Goal: Obtain resource: Obtain resource

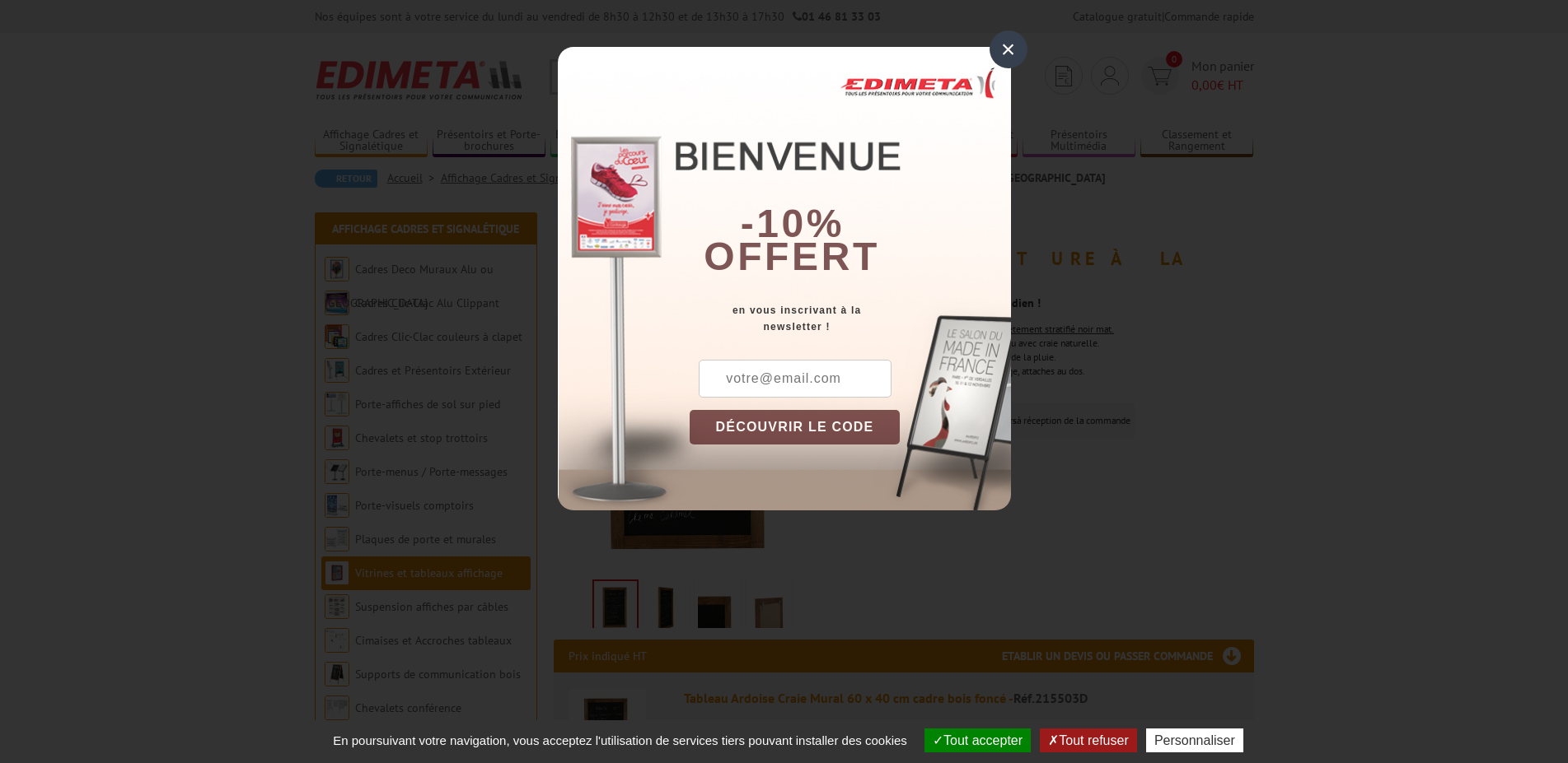
click at [1010, 47] on div "×" at bounding box center [1008, 49] width 38 height 38
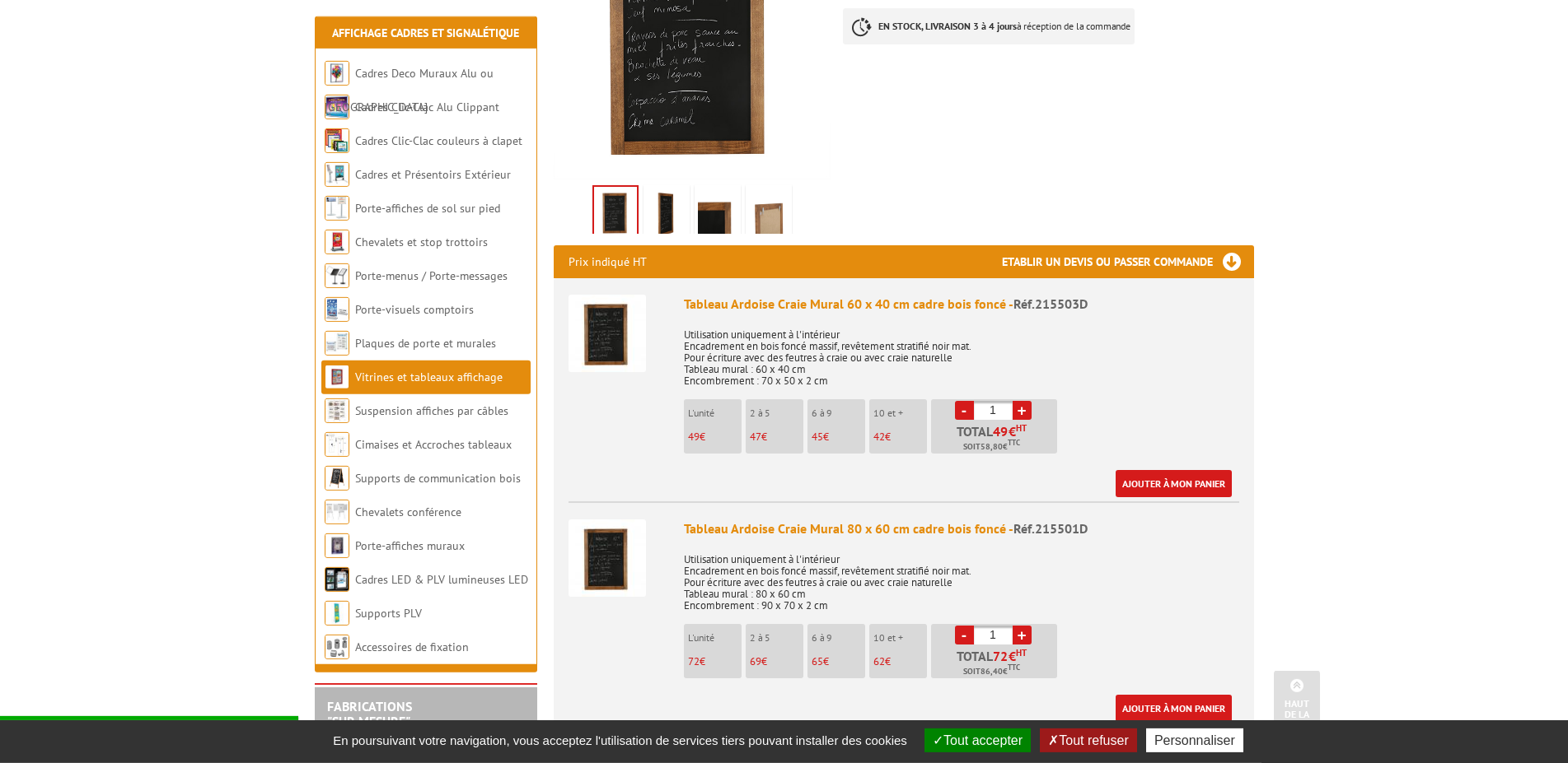
scroll to position [420, 0]
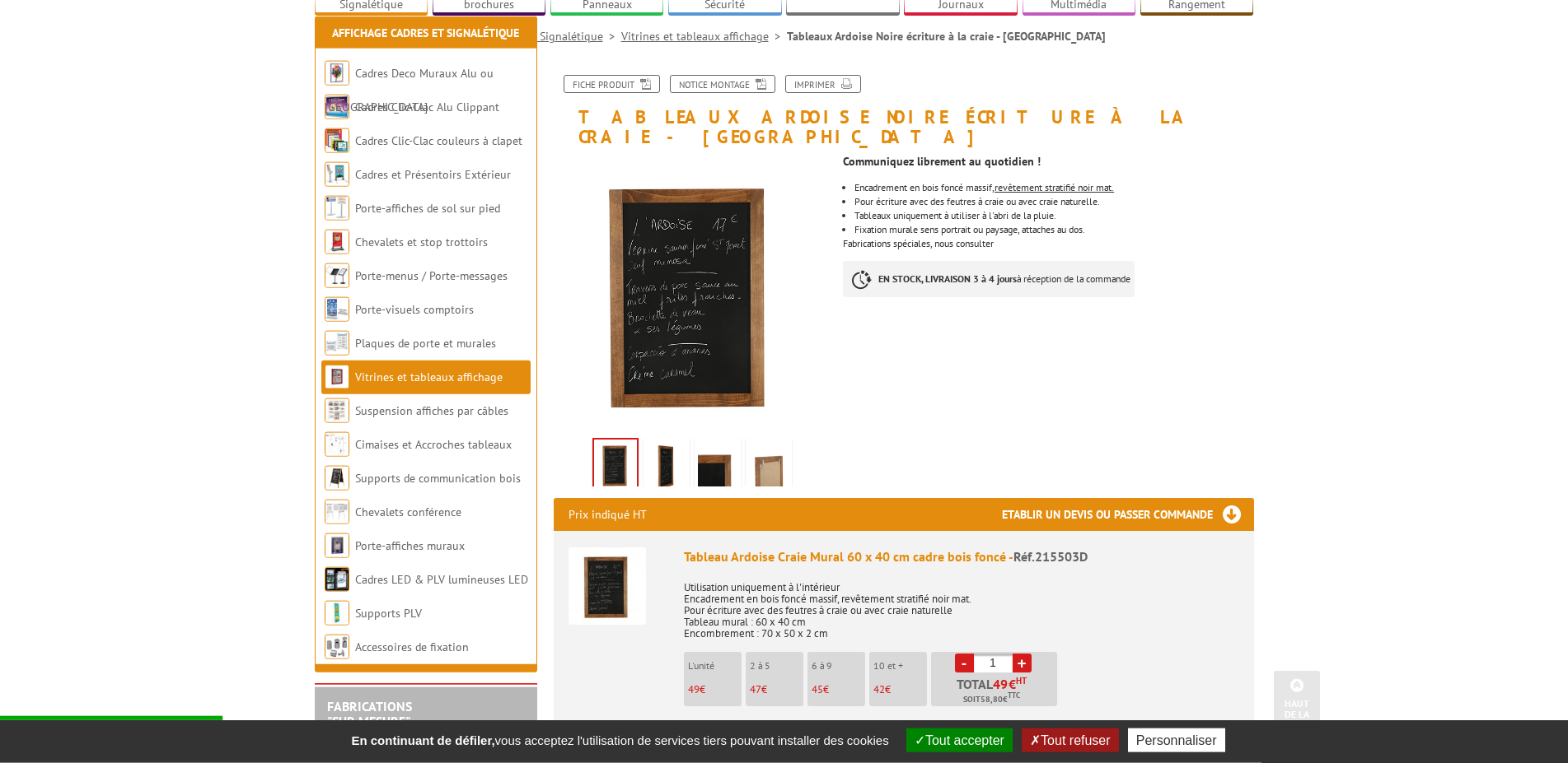
scroll to position [84, 0]
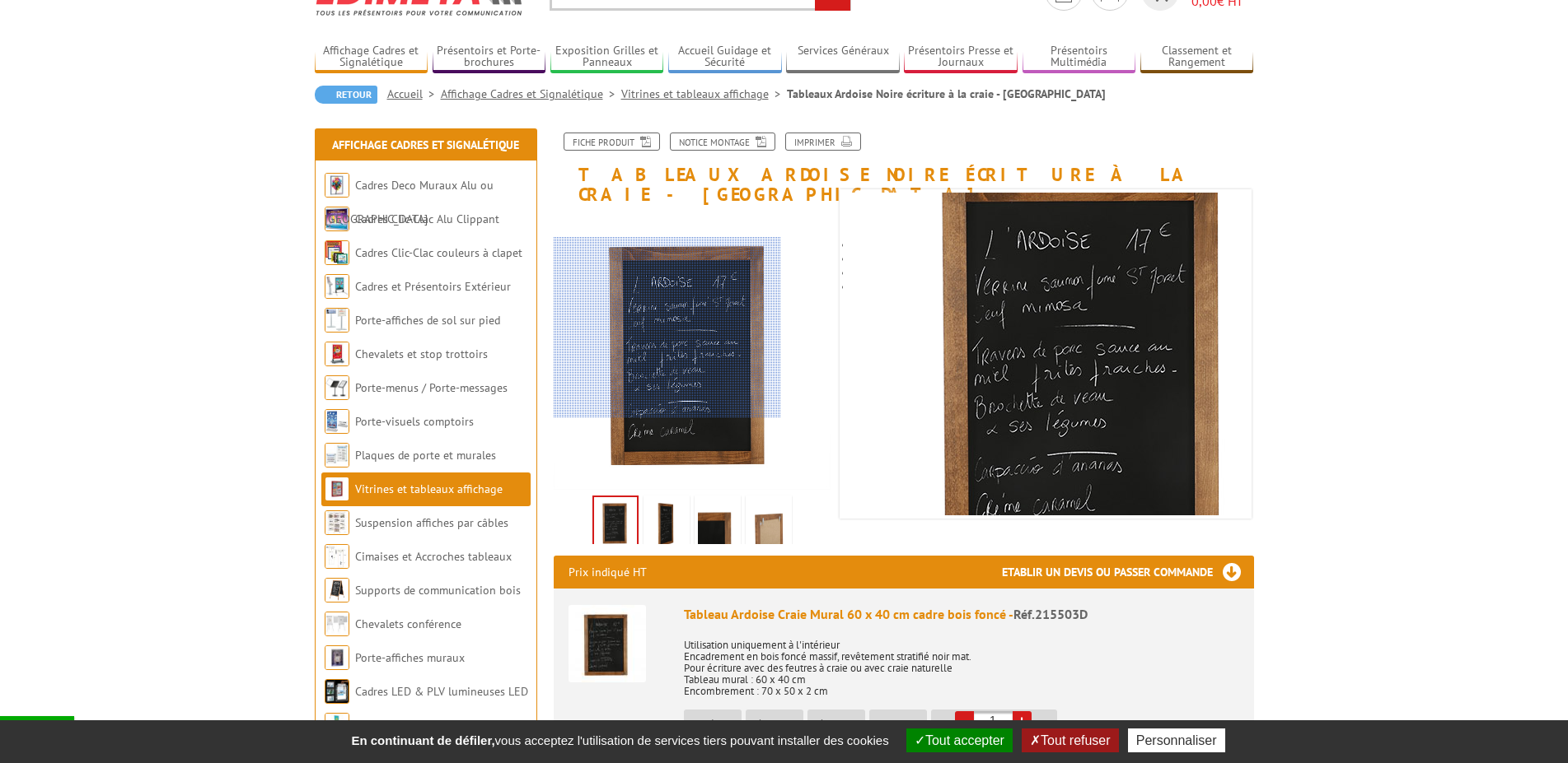
click at [666, 327] on div at bounding box center [667, 328] width 227 height 182
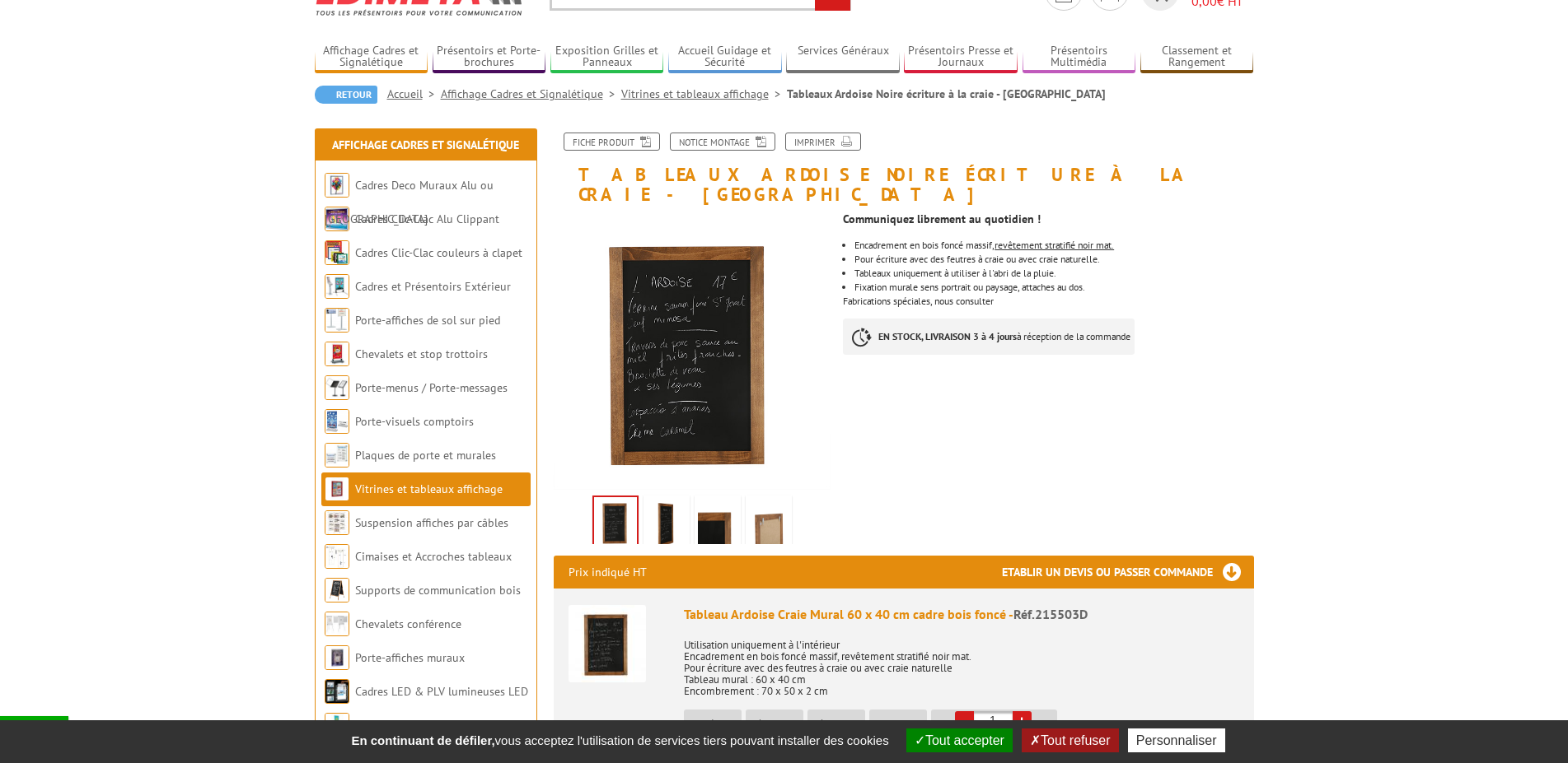
scroll to position [0, 0]
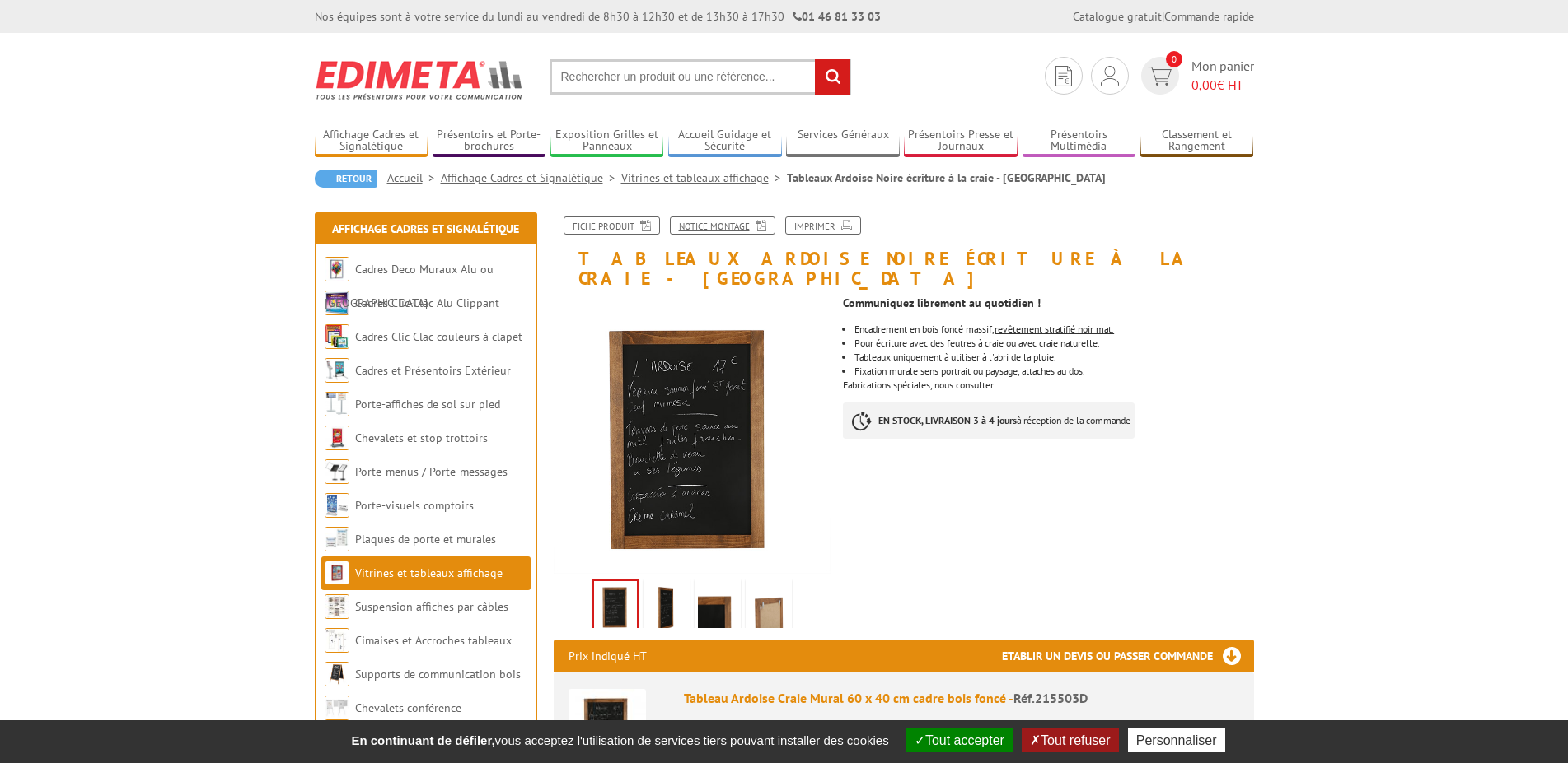
click at [722, 229] on link "Notice Montage" at bounding box center [722, 225] width 105 height 18
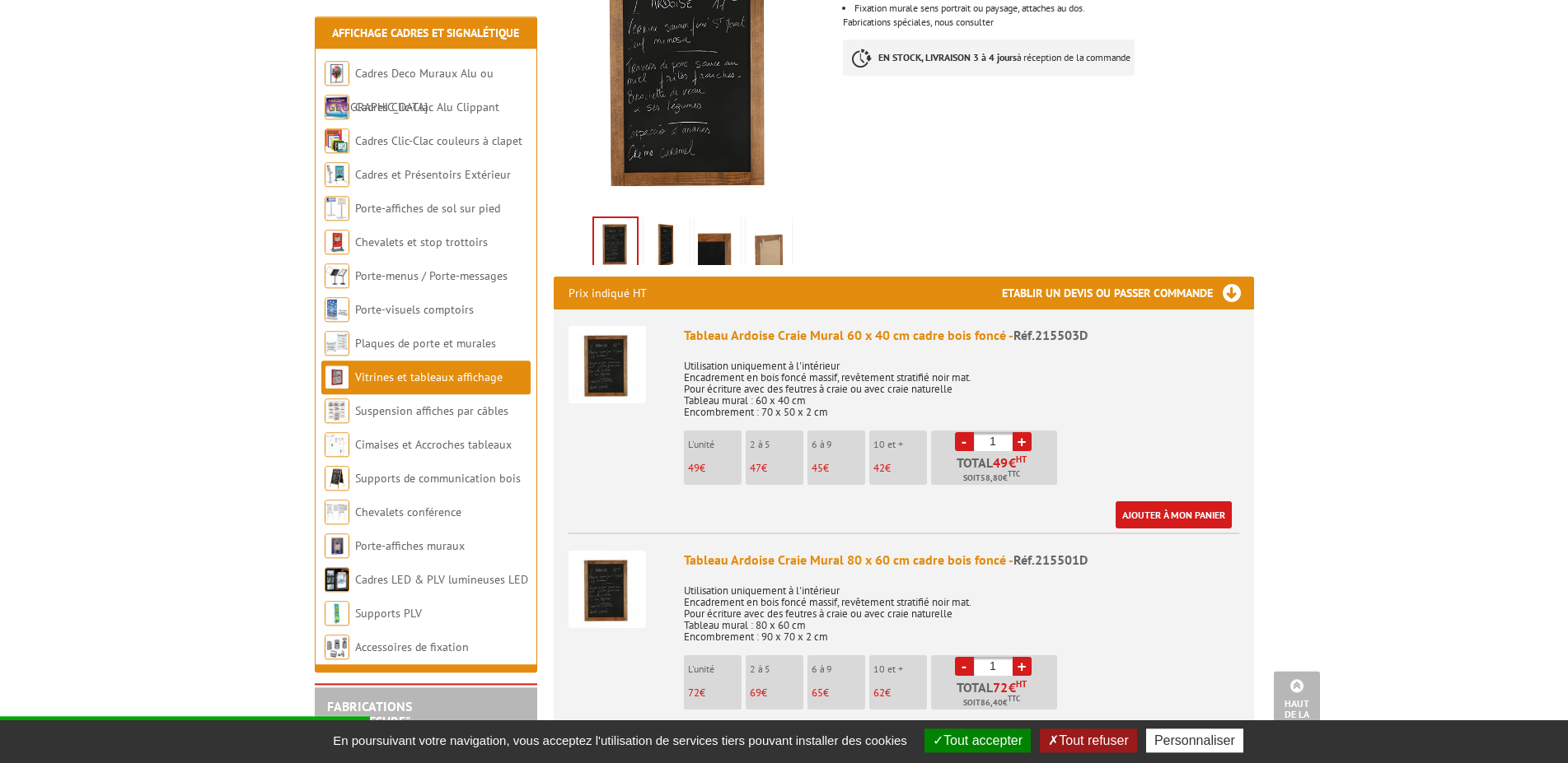
scroll to position [336, 0]
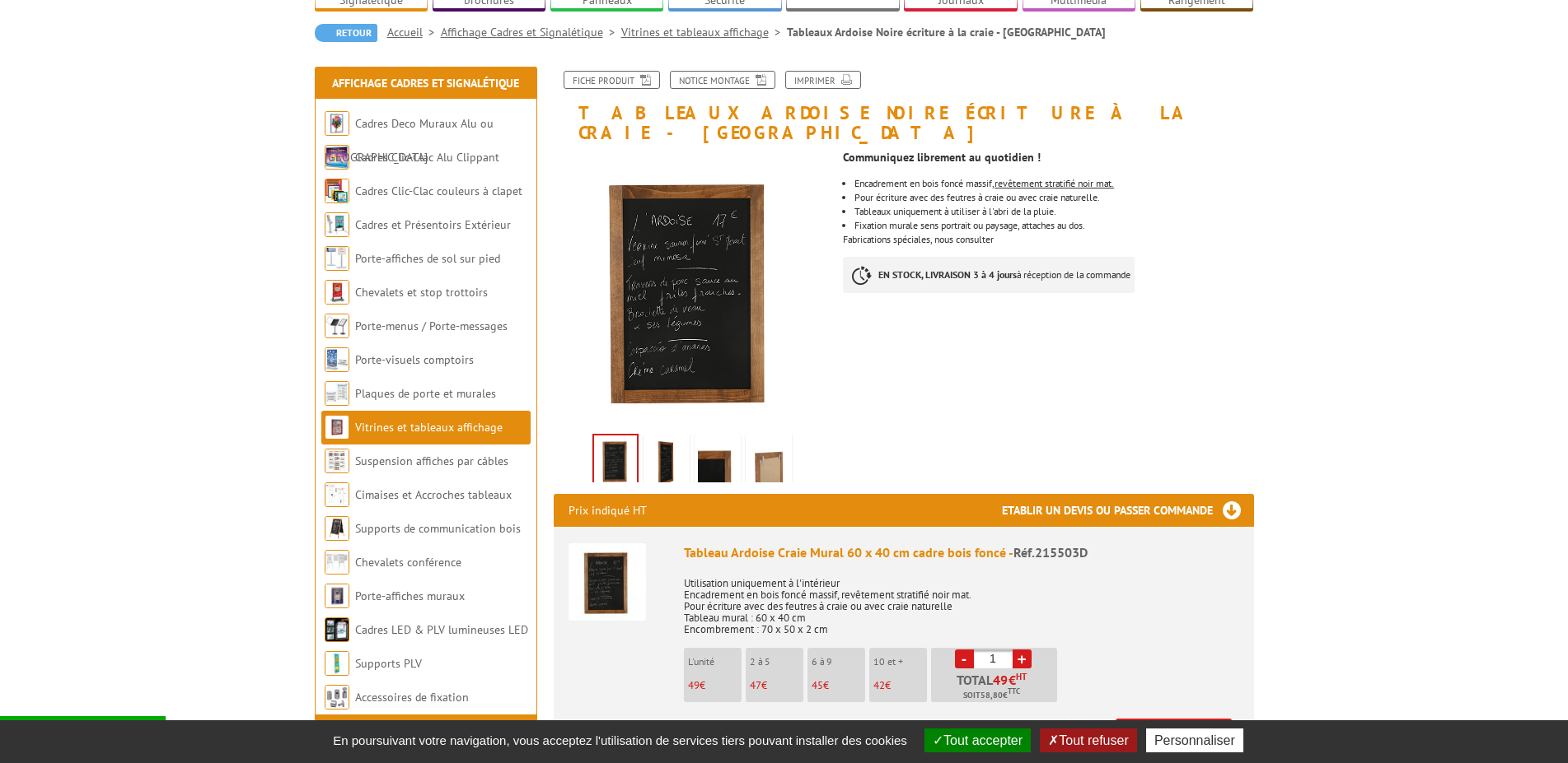
scroll to position [252, 0]
